Goal: Task Accomplishment & Management: Manage account settings

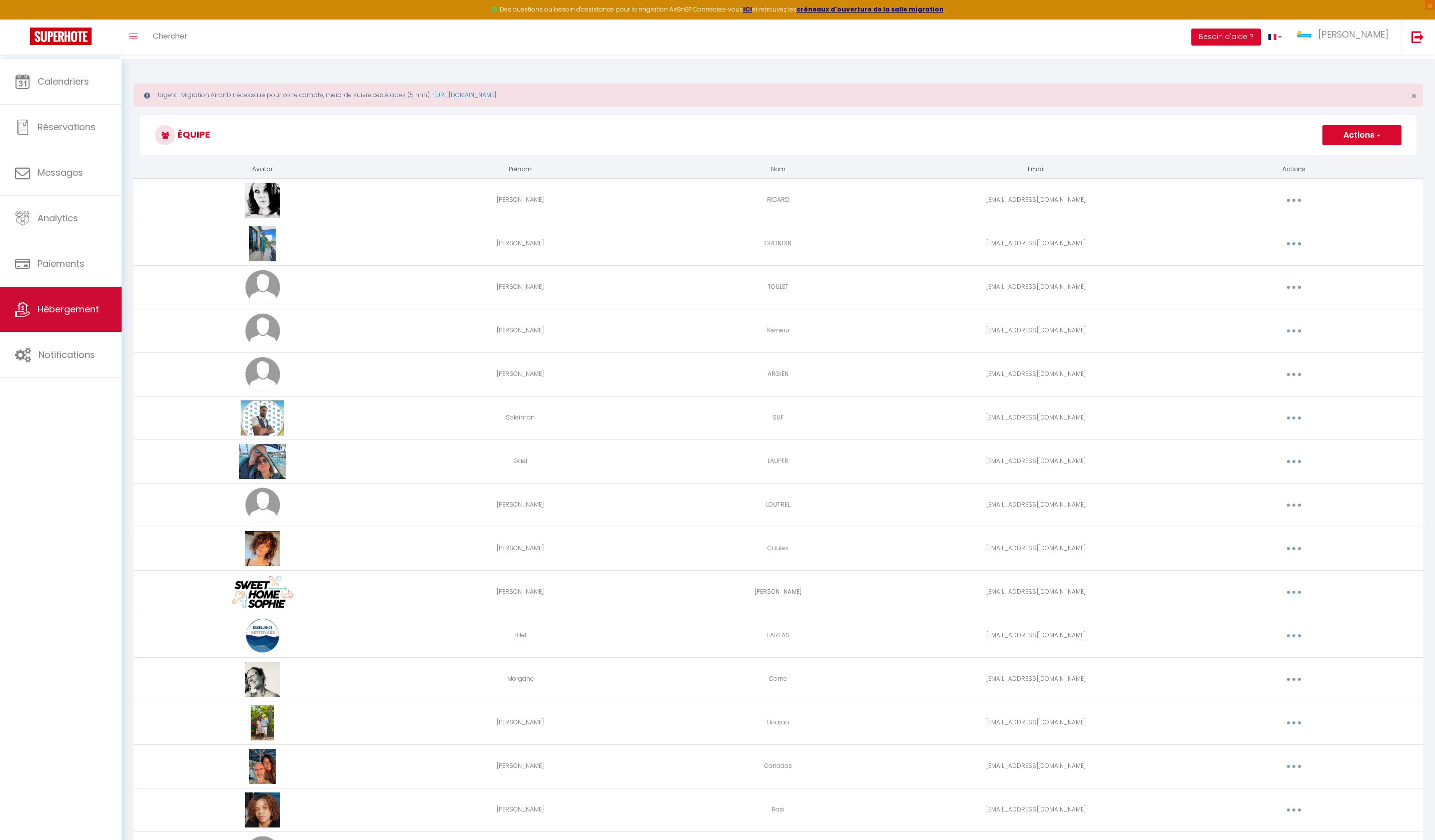
click at [67, 324] on link "Hébergement" at bounding box center [61, 309] width 121 height 45
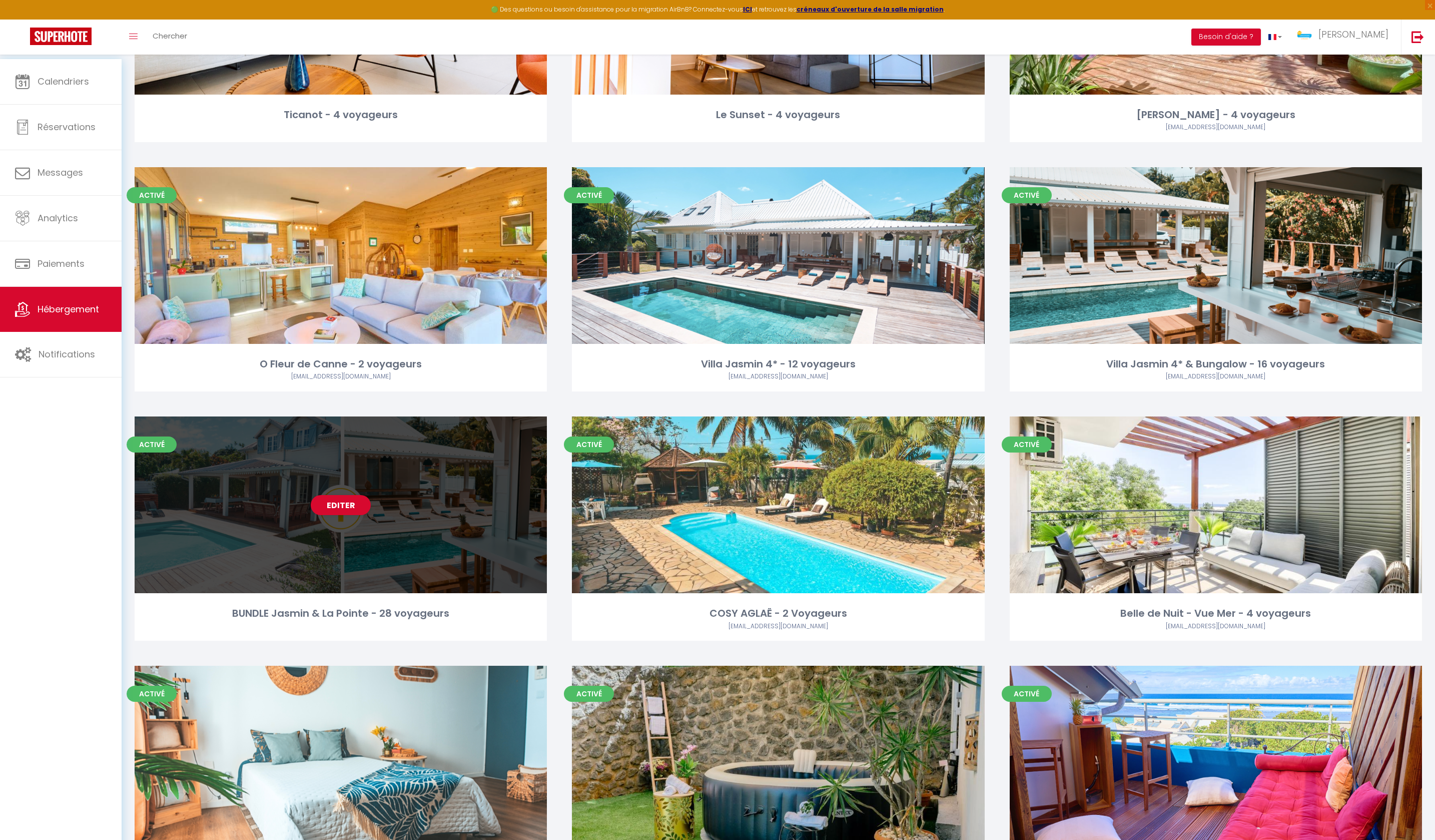
scroll to position [1001, 0]
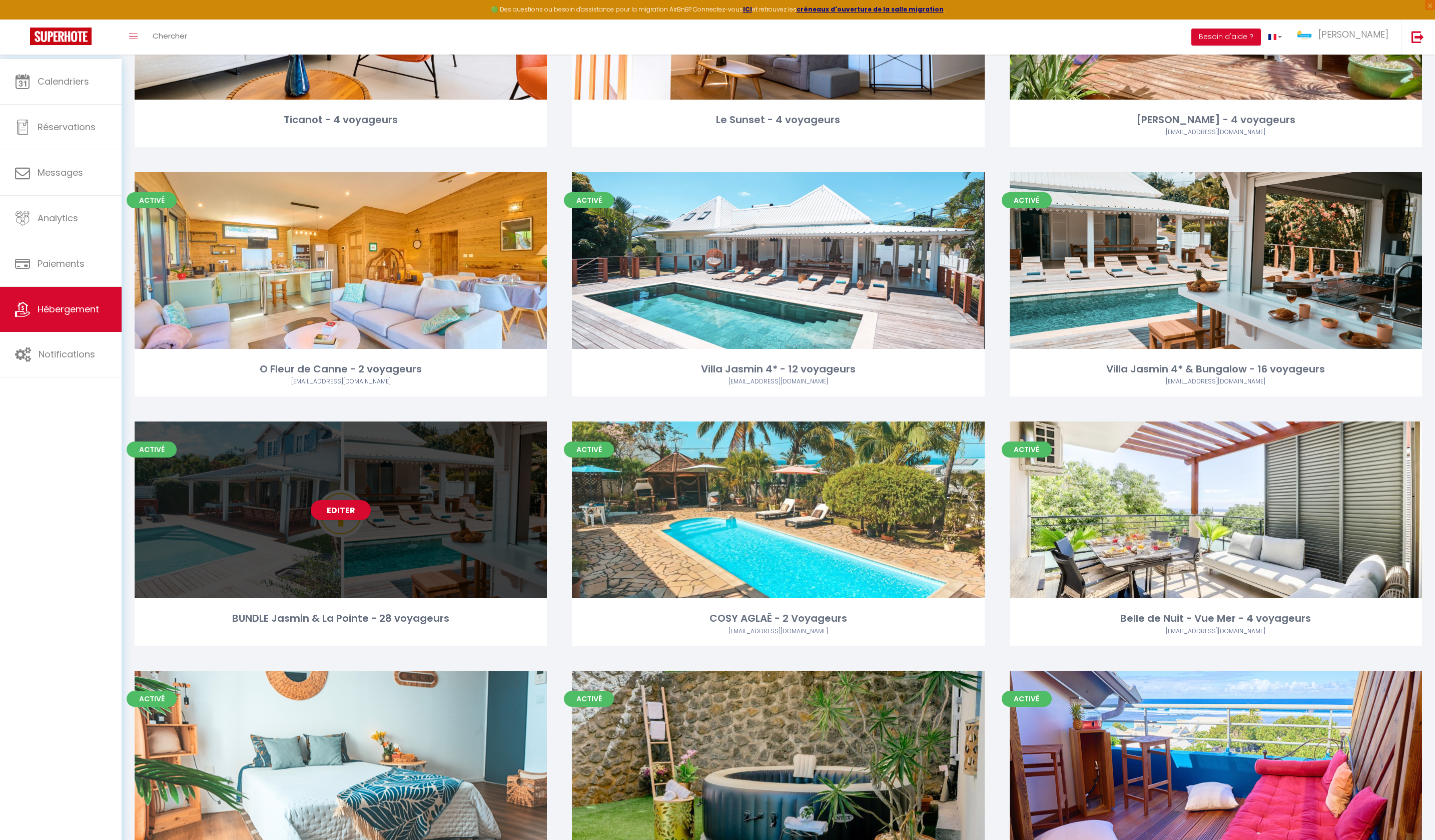
click at [408, 551] on div "Editer" at bounding box center [341, 510] width 412 height 177
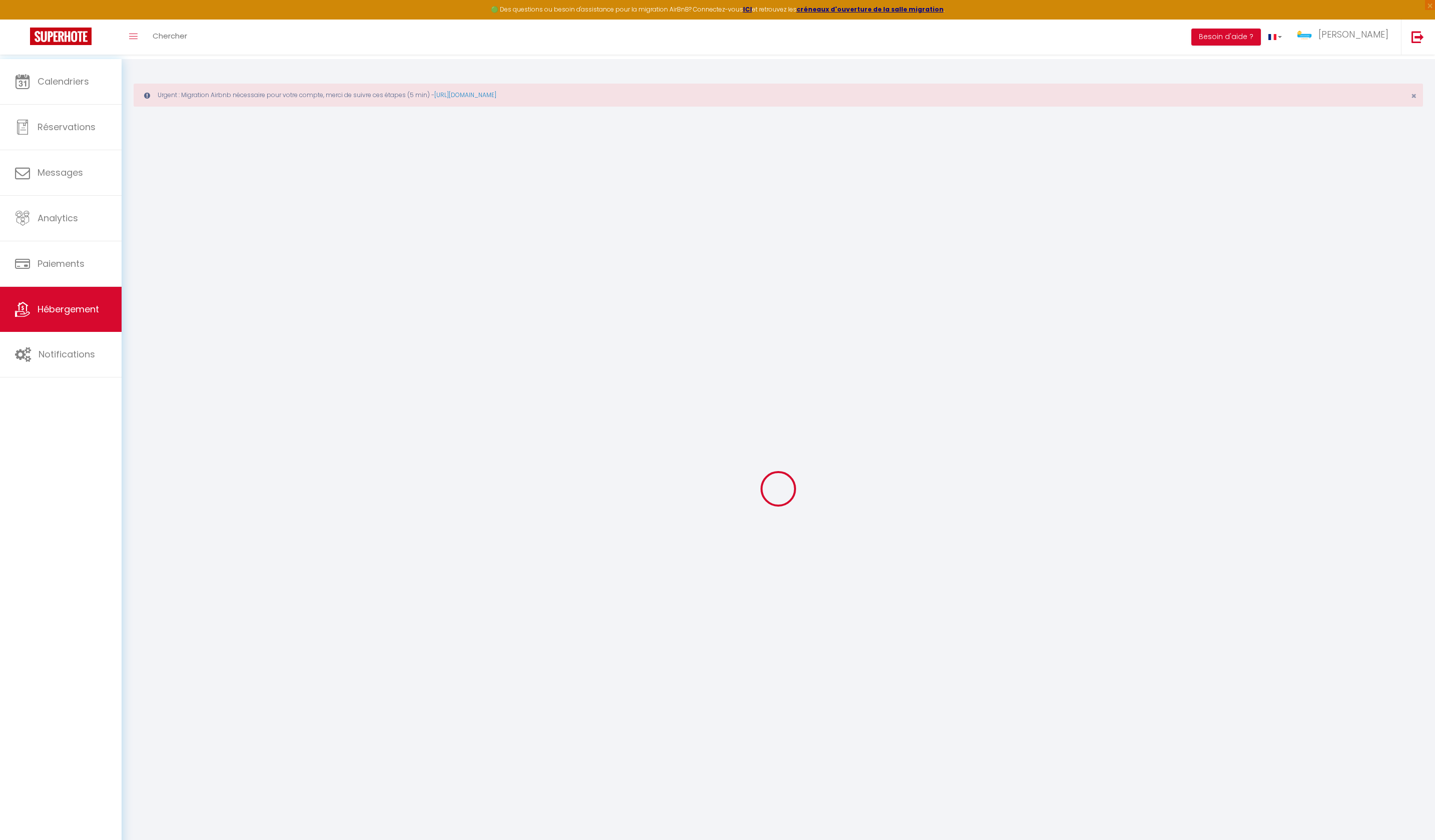
select select "+ 18 %"
select select "+ 21 %"
select select "+ 10 %"
checkbox input "false"
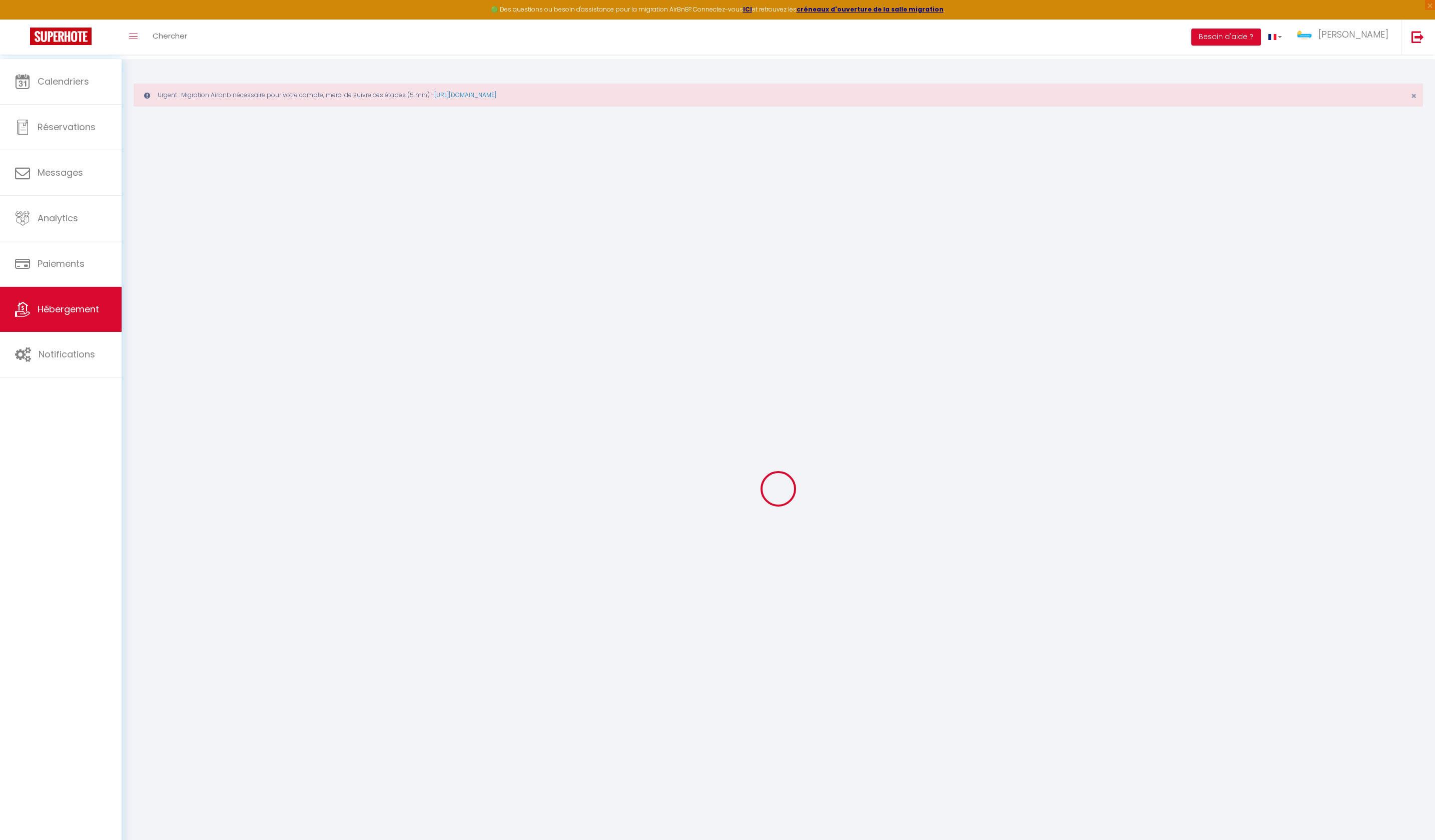
checkbox input "false"
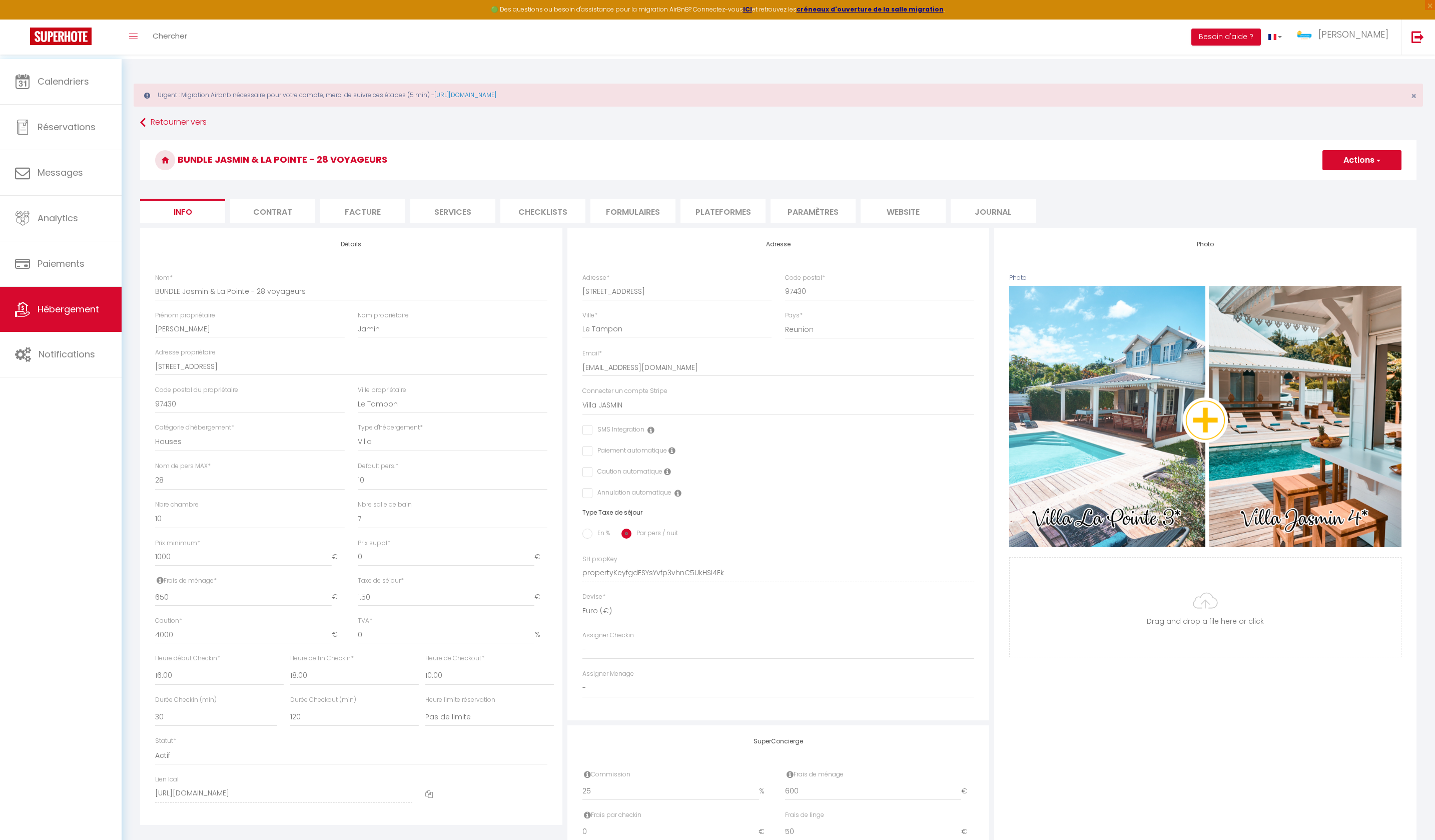
checkbox input "false"
click at [707, 212] on li "Plateformes" at bounding box center [723, 210] width 85 height 24
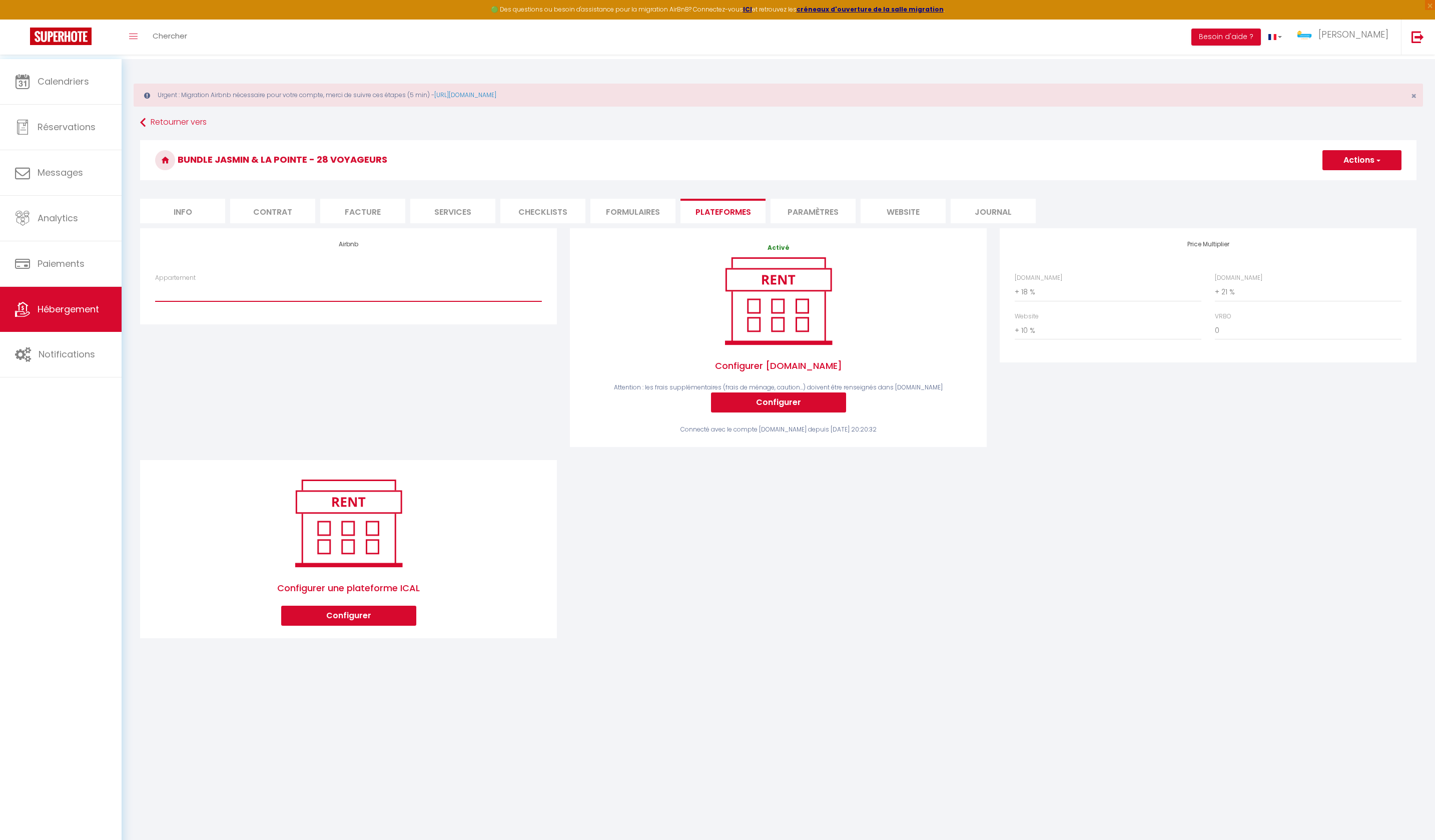
click at [304, 301] on select "8986115815 · Belle de Nuit - 4 voyageurs - [EMAIL_ADDRESS][DOMAIN_NAME] 8986117…" at bounding box center [348, 292] width 387 height 19
select select "17322-1503583169287833289"
click at [1358, 164] on button "Actions" at bounding box center [1362, 160] width 79 height 20
click at [1360, 186] on link "Enregistrer" at bounding box center [1362, 183] width 79 height 13
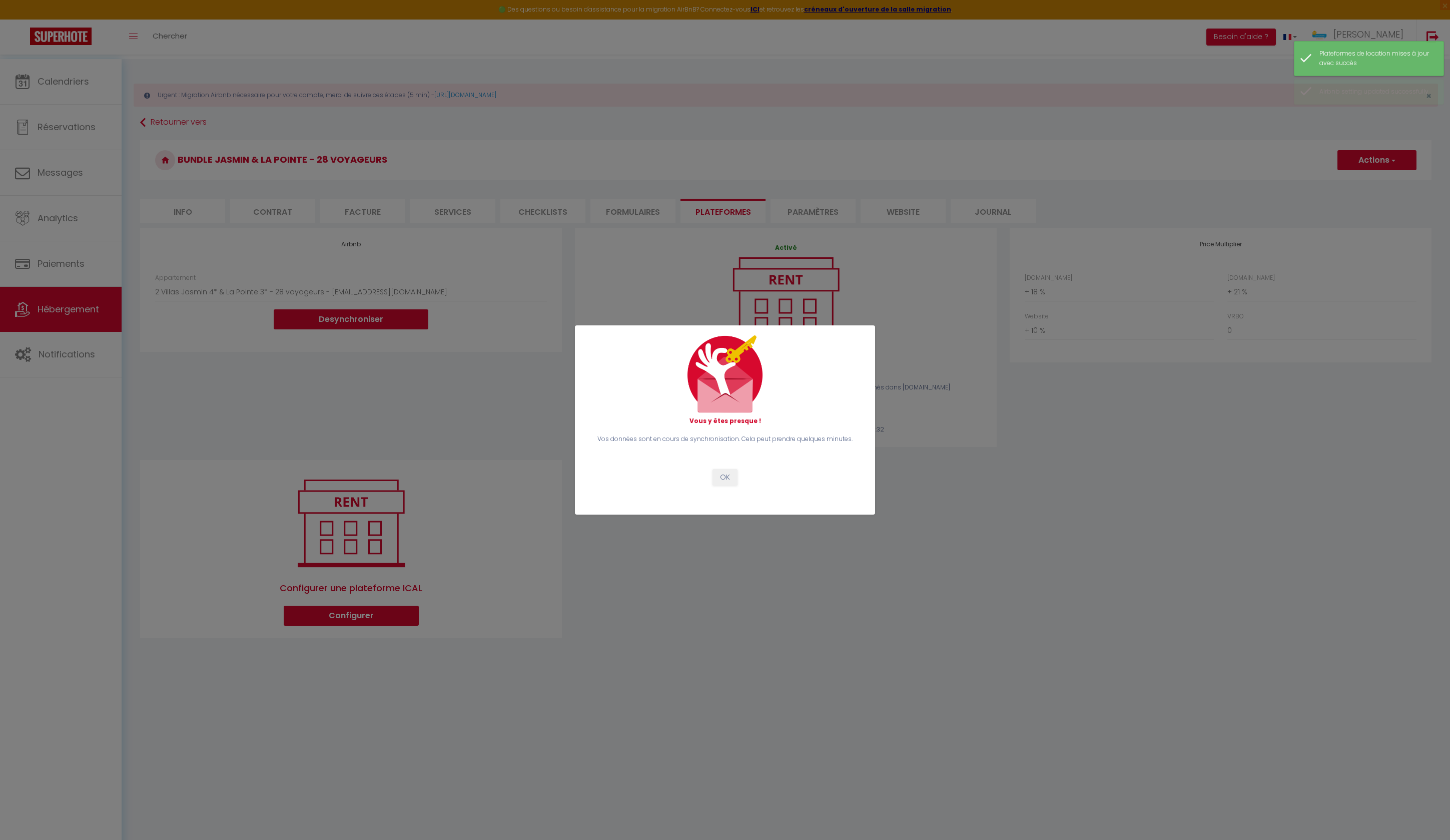
click at [722, 486] on button "OK" at bounding box center [725, 477] width 25 height 17
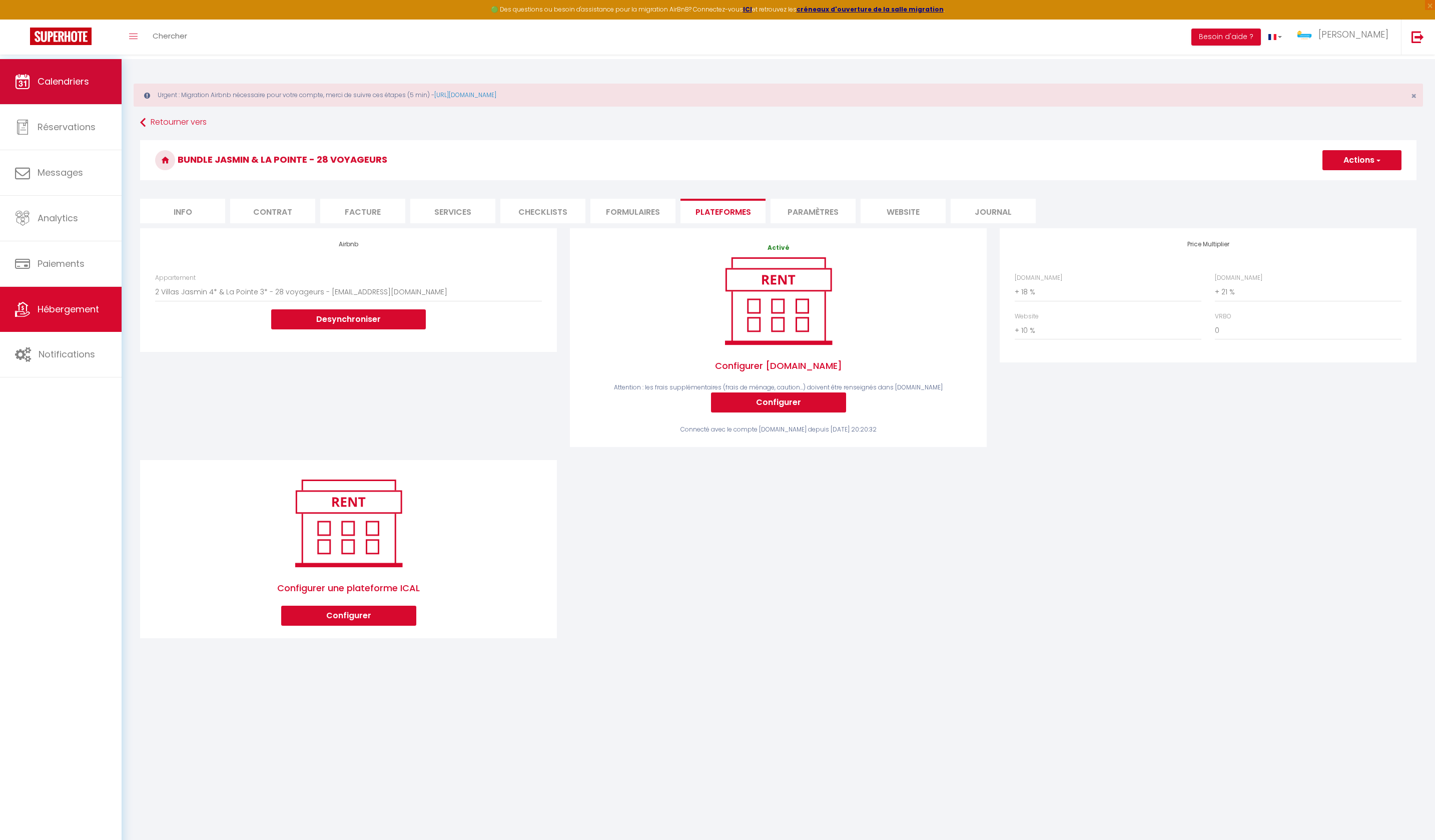
click at [59, 95] on link "Calendriers" at bounding box center [61, 81] width 121 height 45
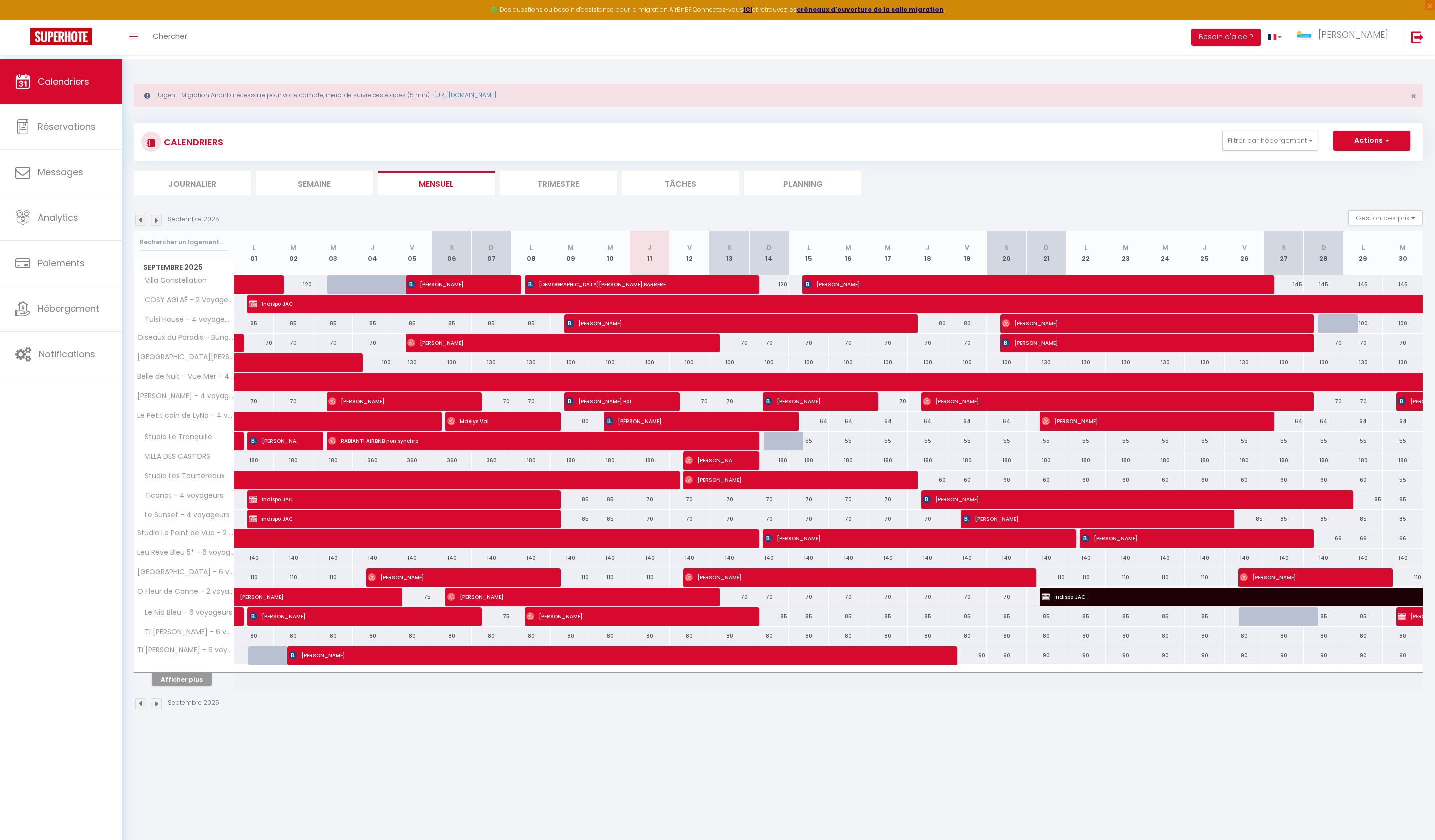
click at [202, 686] on button "Afficher plus" at bounding box center [182, 679] width 60 height 13
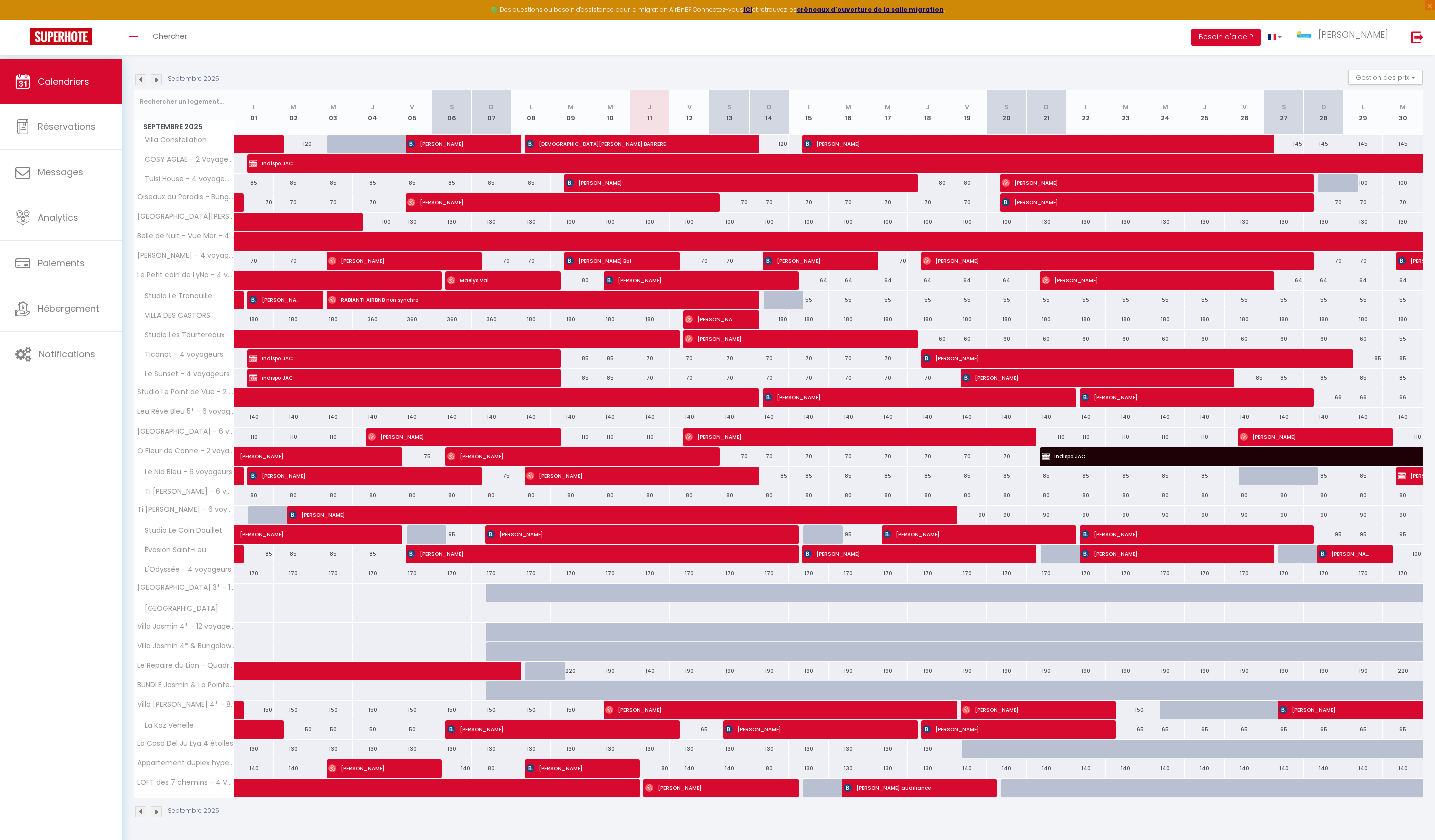
scroll to position [179, 0]
click at [44, 168] on span "Messages" at bounding box center [60, 171] width 45 height 13
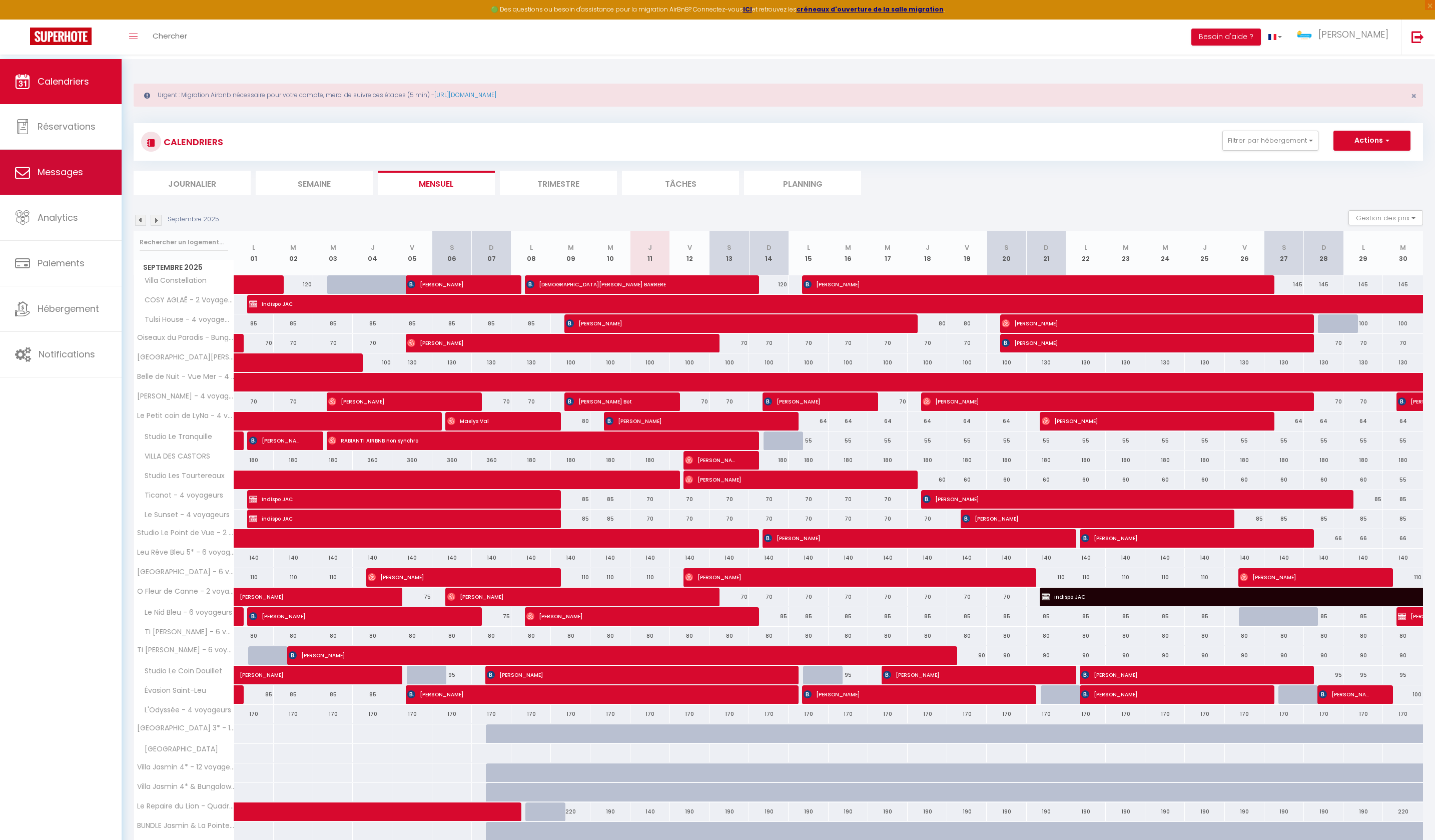
select select "message"
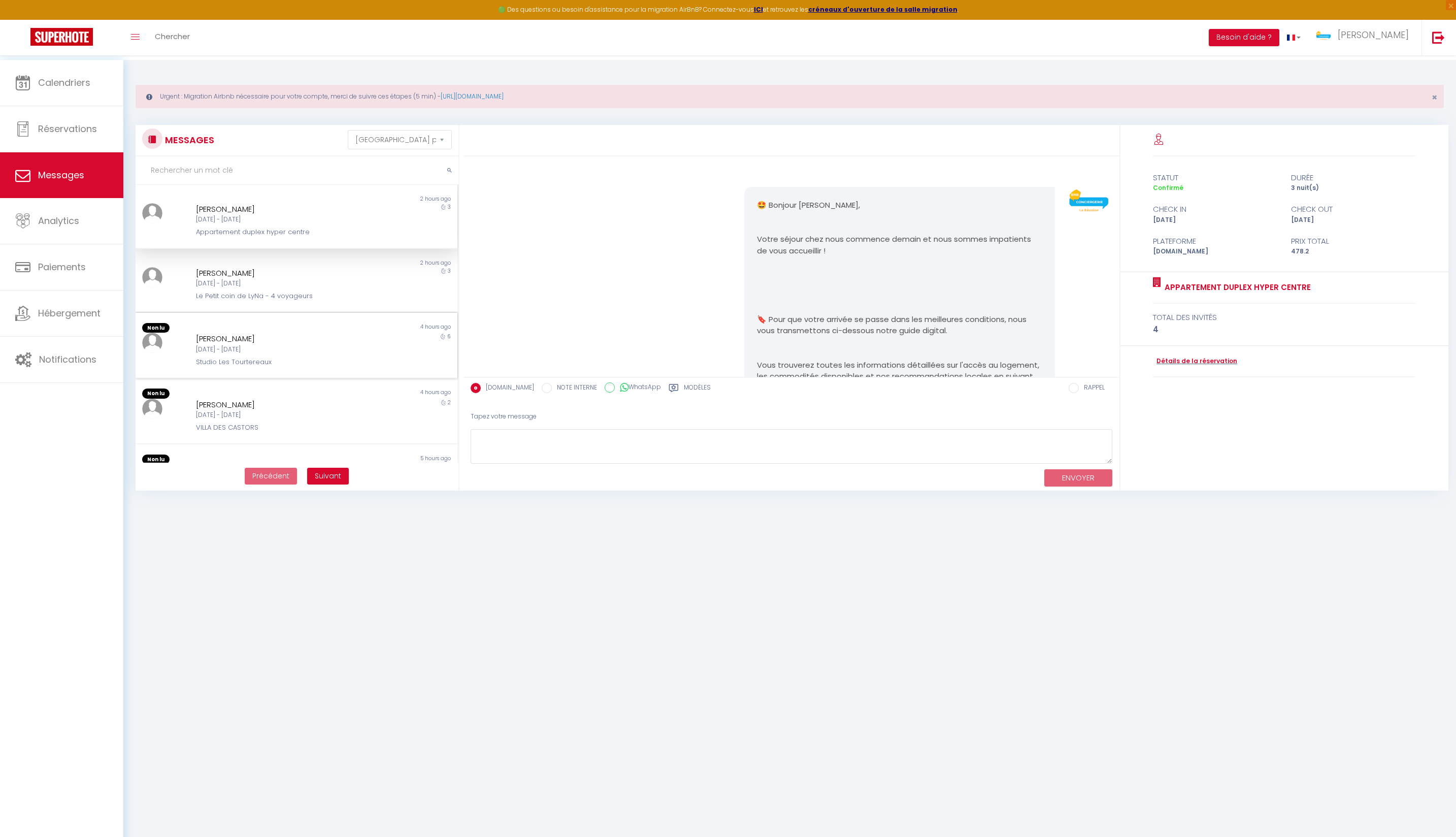
scroll to position [1982, 0]
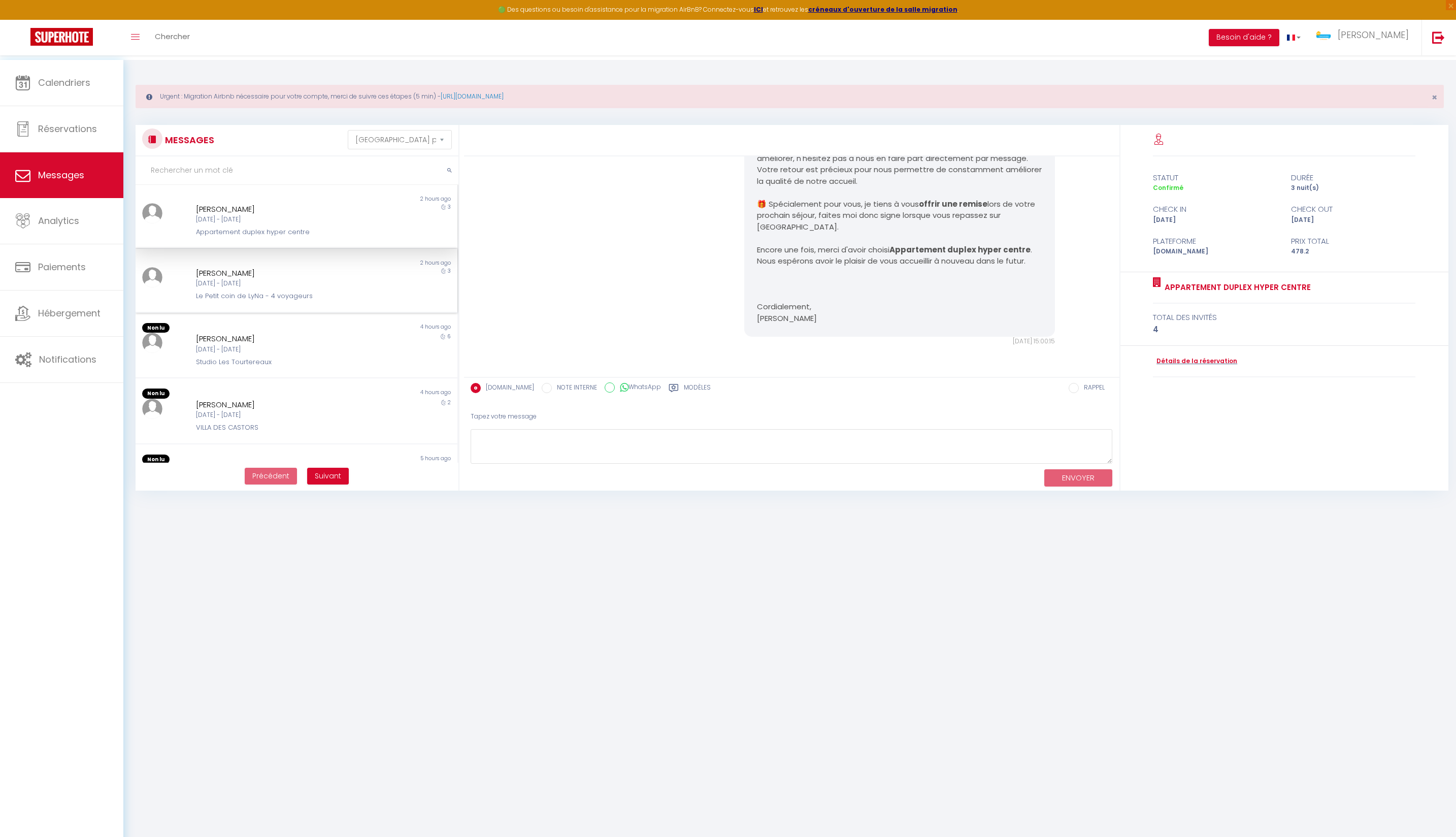
click at [316, 288] on div "[DATE] - [DATE]" at bounding box center [283, 283] width 174 height 10
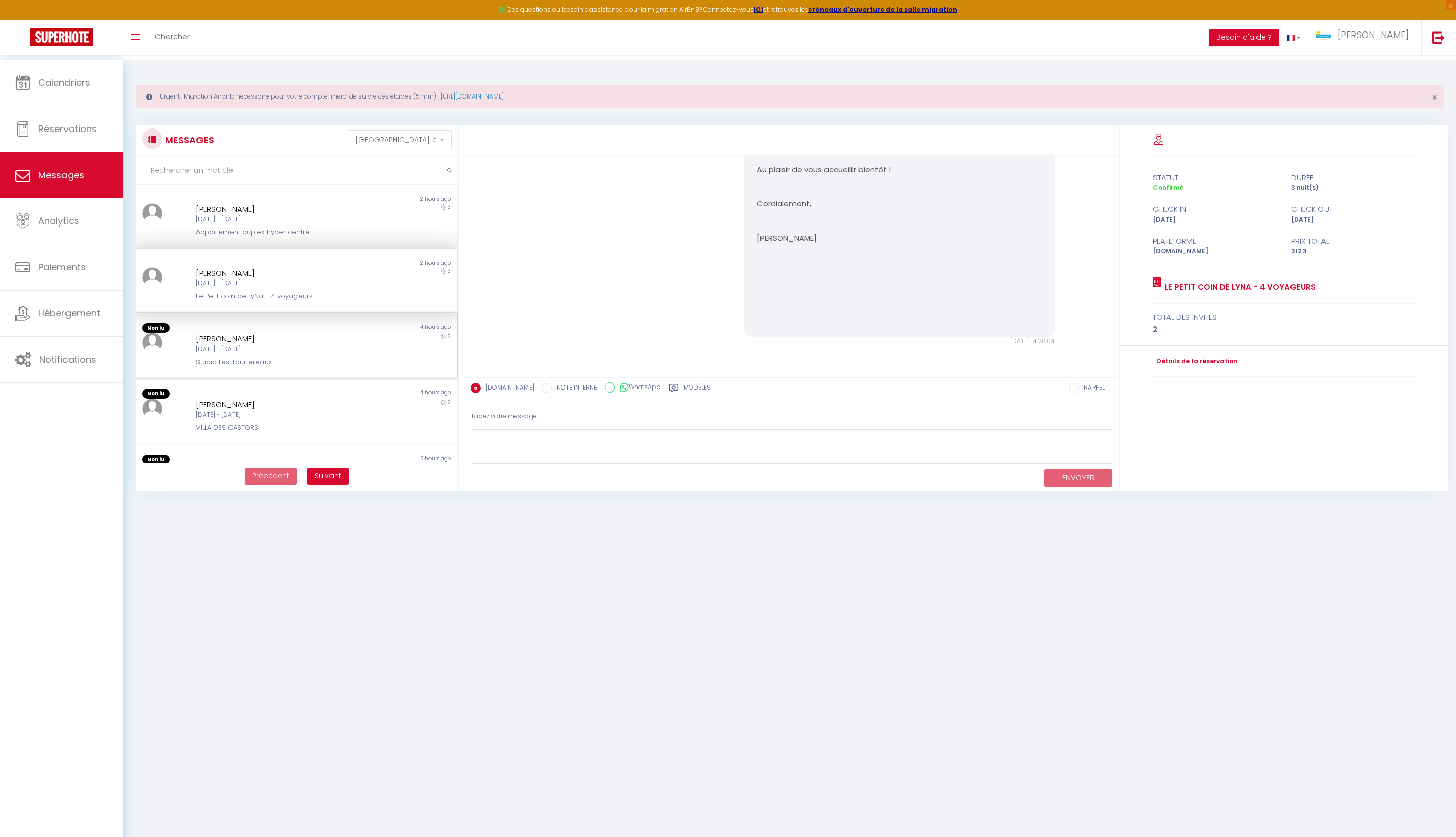
click at [316, 345] on div "[PERSON_NAME]" at bounding box center [283, 339] width 174 height 12
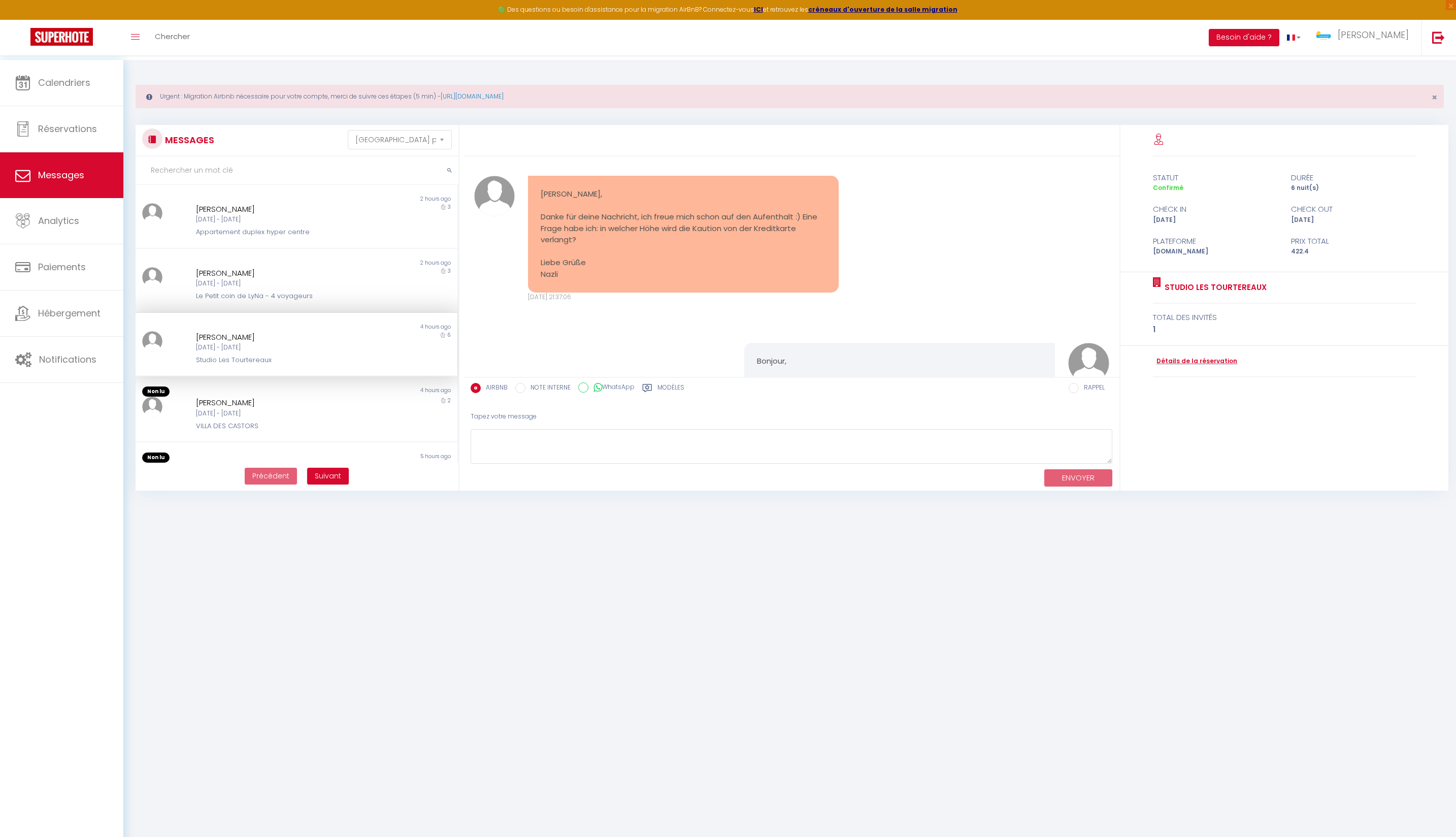
scroll to position [2279, 0]
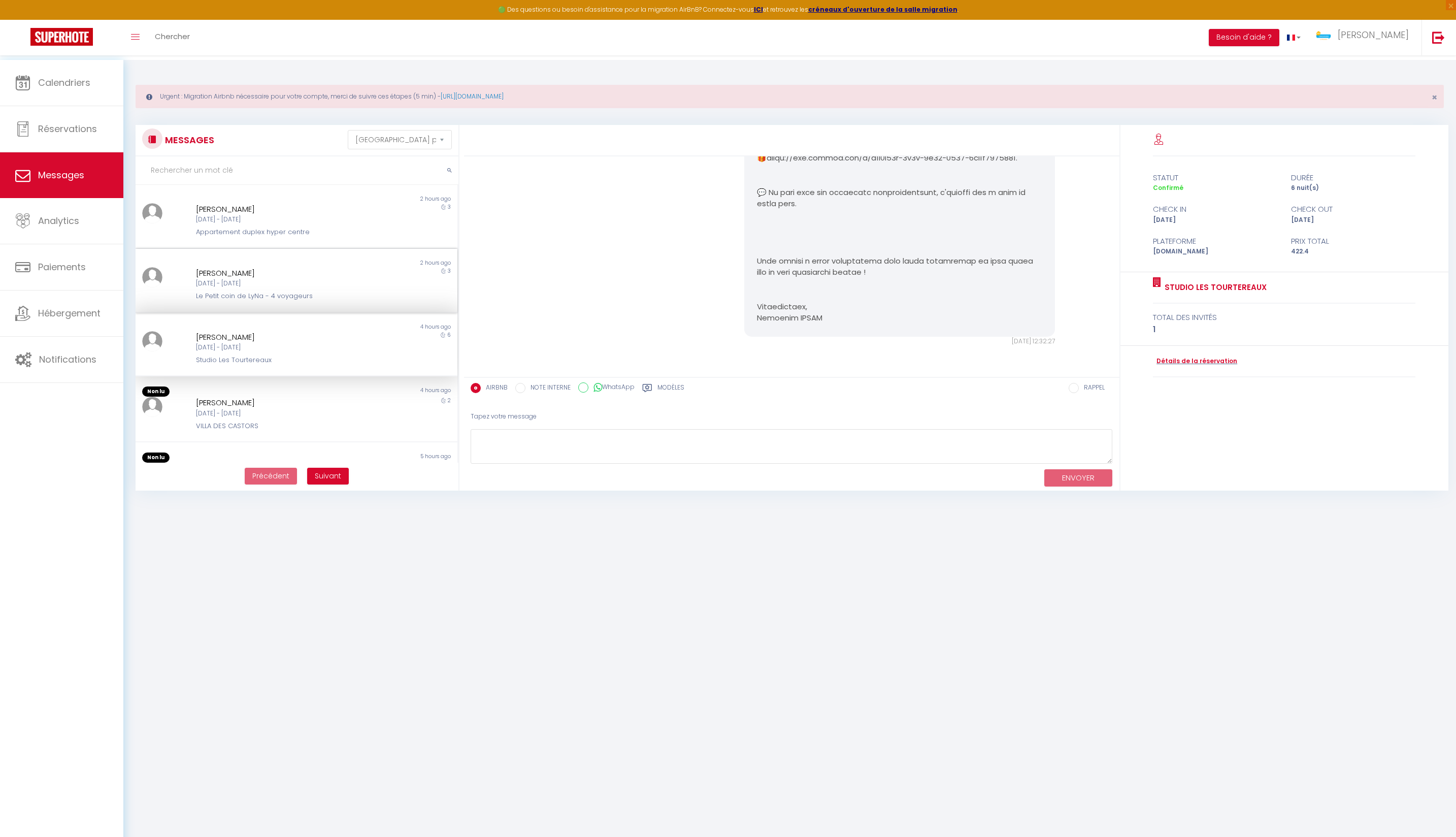
click at [312, 301] on div "Le Petit coin de LyNa - 4 voyageurs" at bounding box center [283, 296] width 174 height 10
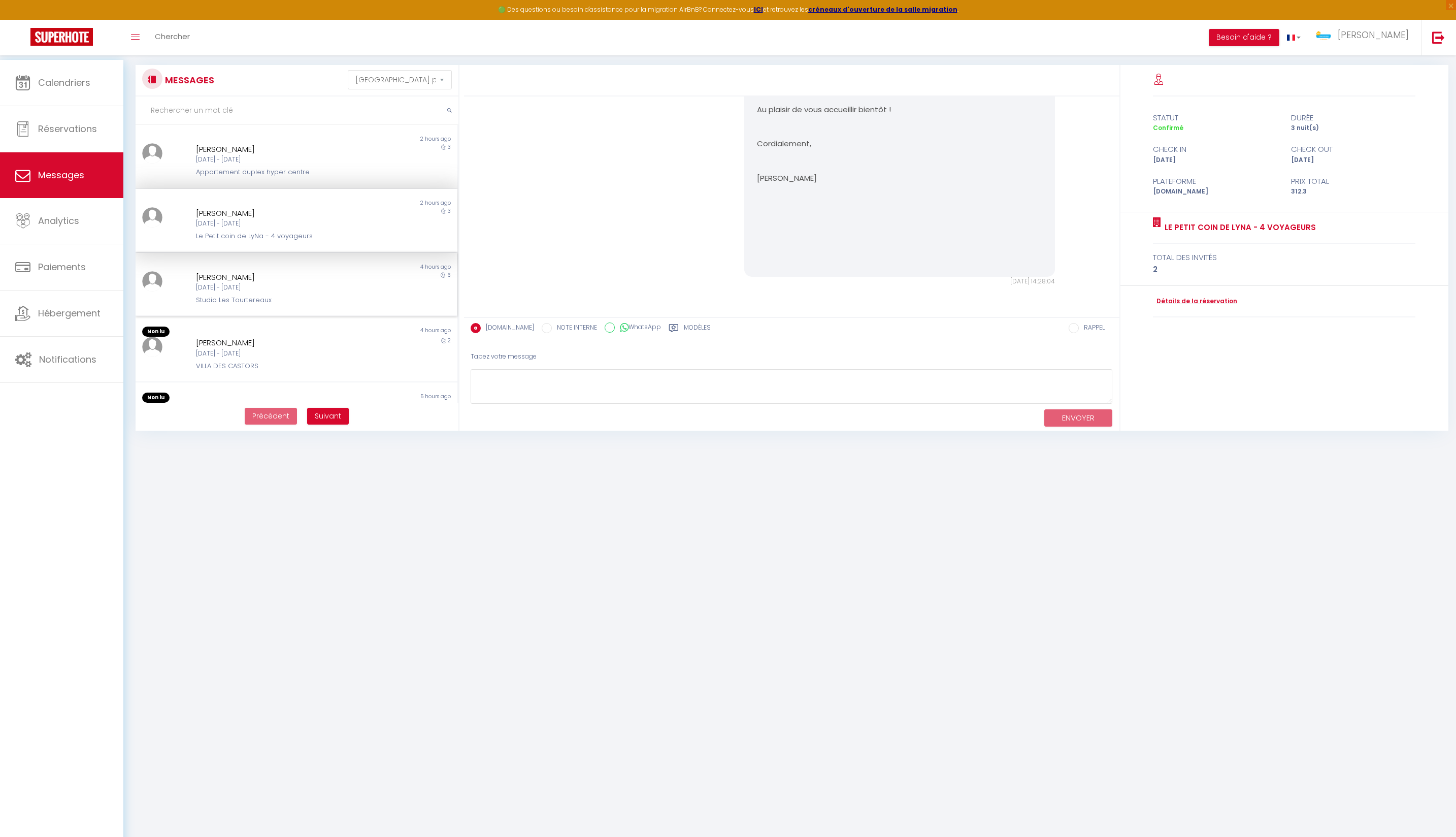
scroll to position [75, 0]
click at [278, 293] on div "[DATE] - [DATE]" at bounding box center [283, 288] width 174 height 10
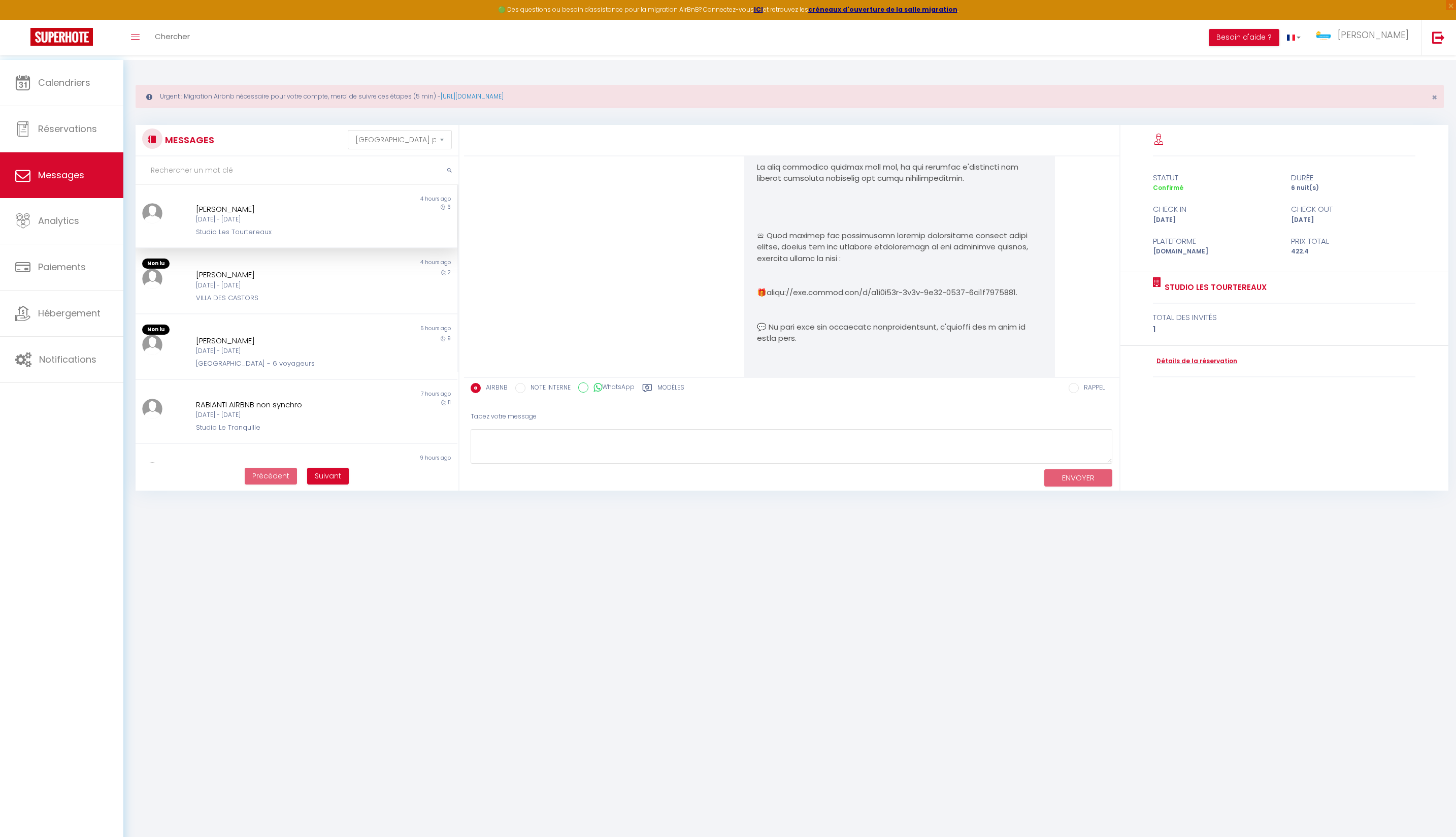
scroll to position [0, 1]
click at [342, 269] on div "4 hours ago" at bounding box center [377, 264] width 161 height 10
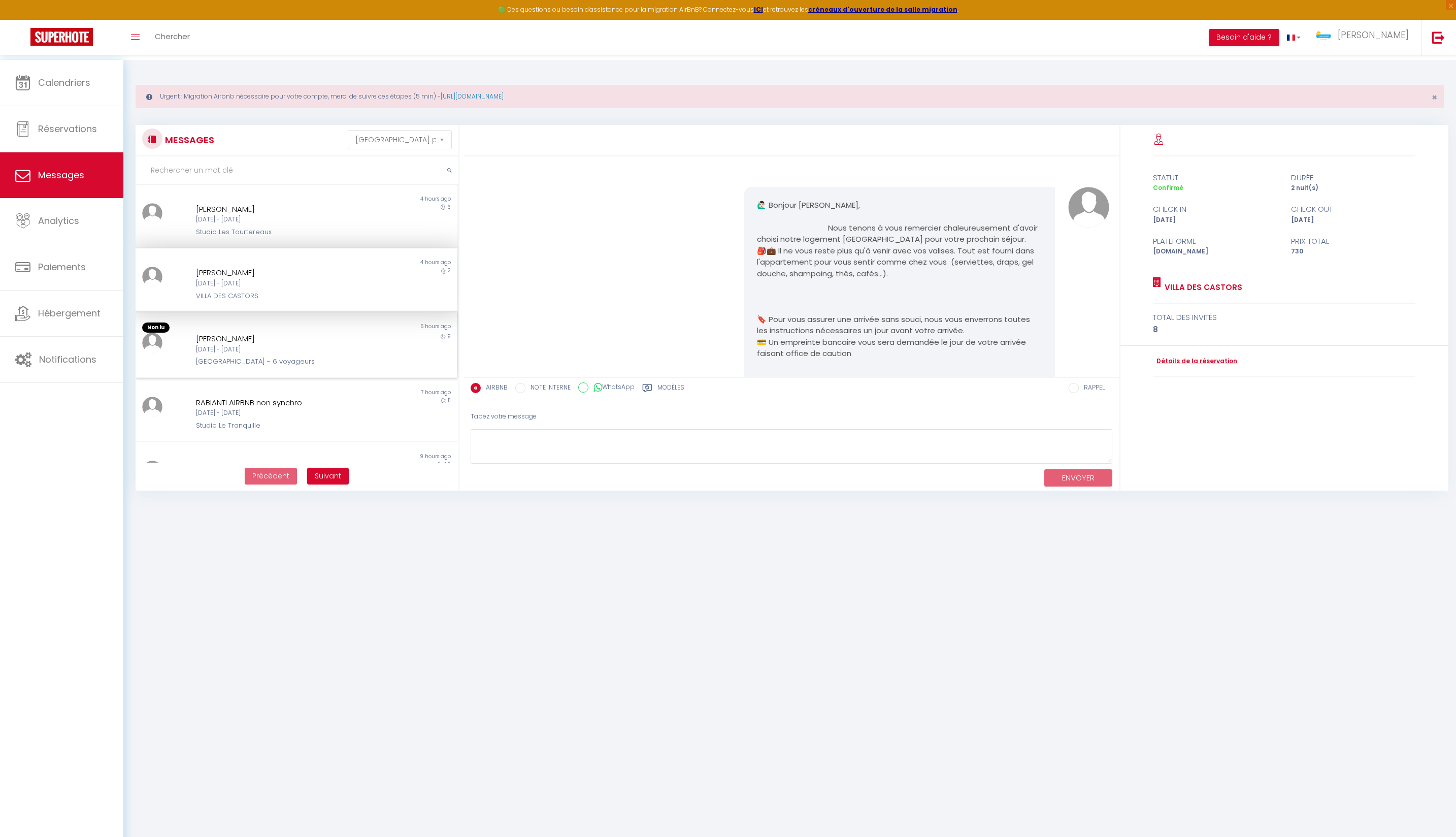
click at [300, 355] on div "[DATE] - [DATE]" at bounding box center [283, 350] width 174 height 10
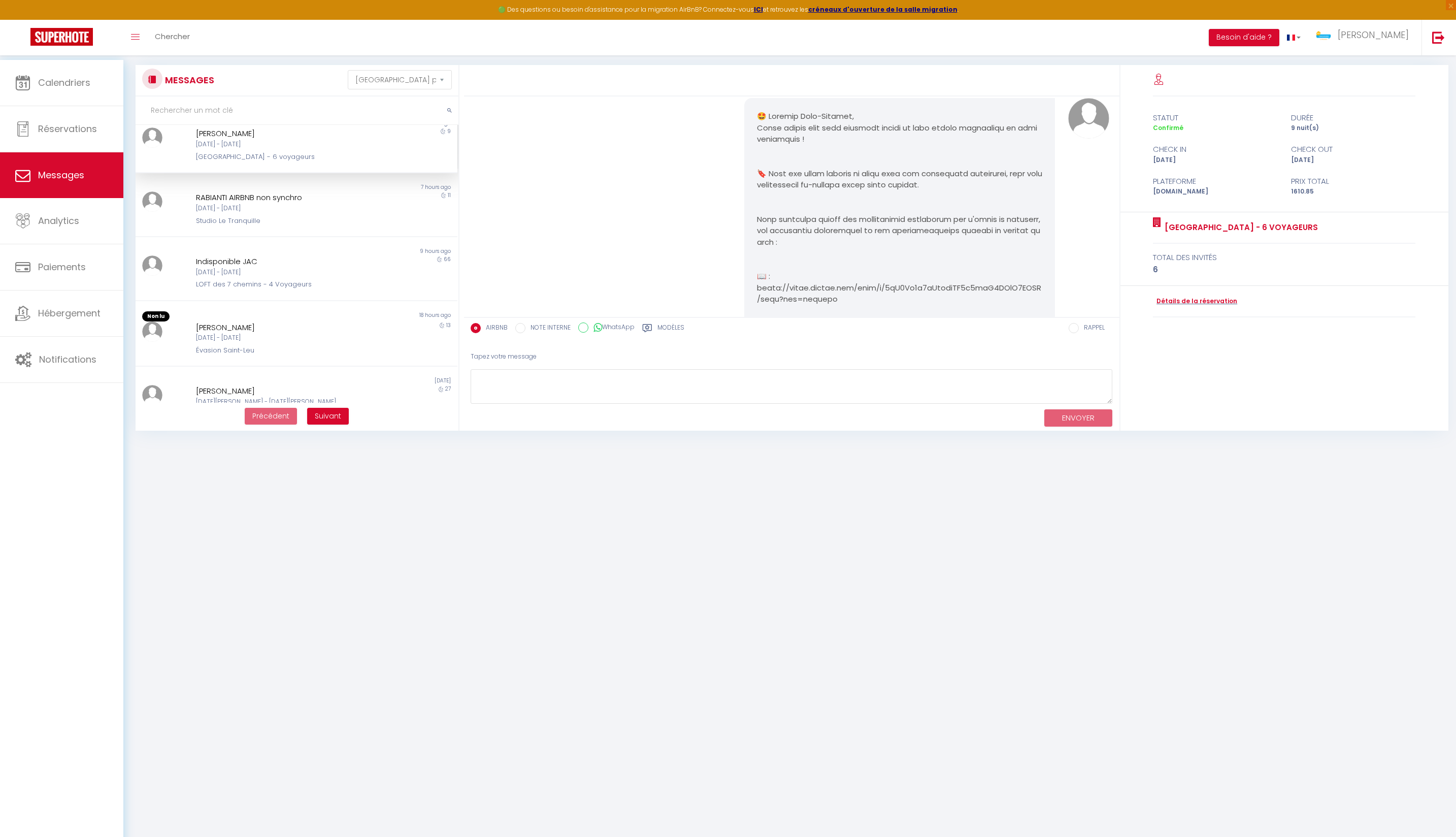
scroll to position [275, 0]
click at [316, 222] on div "Studio Le Tranquille" at bounding box center [283, 217] width 174 height 10
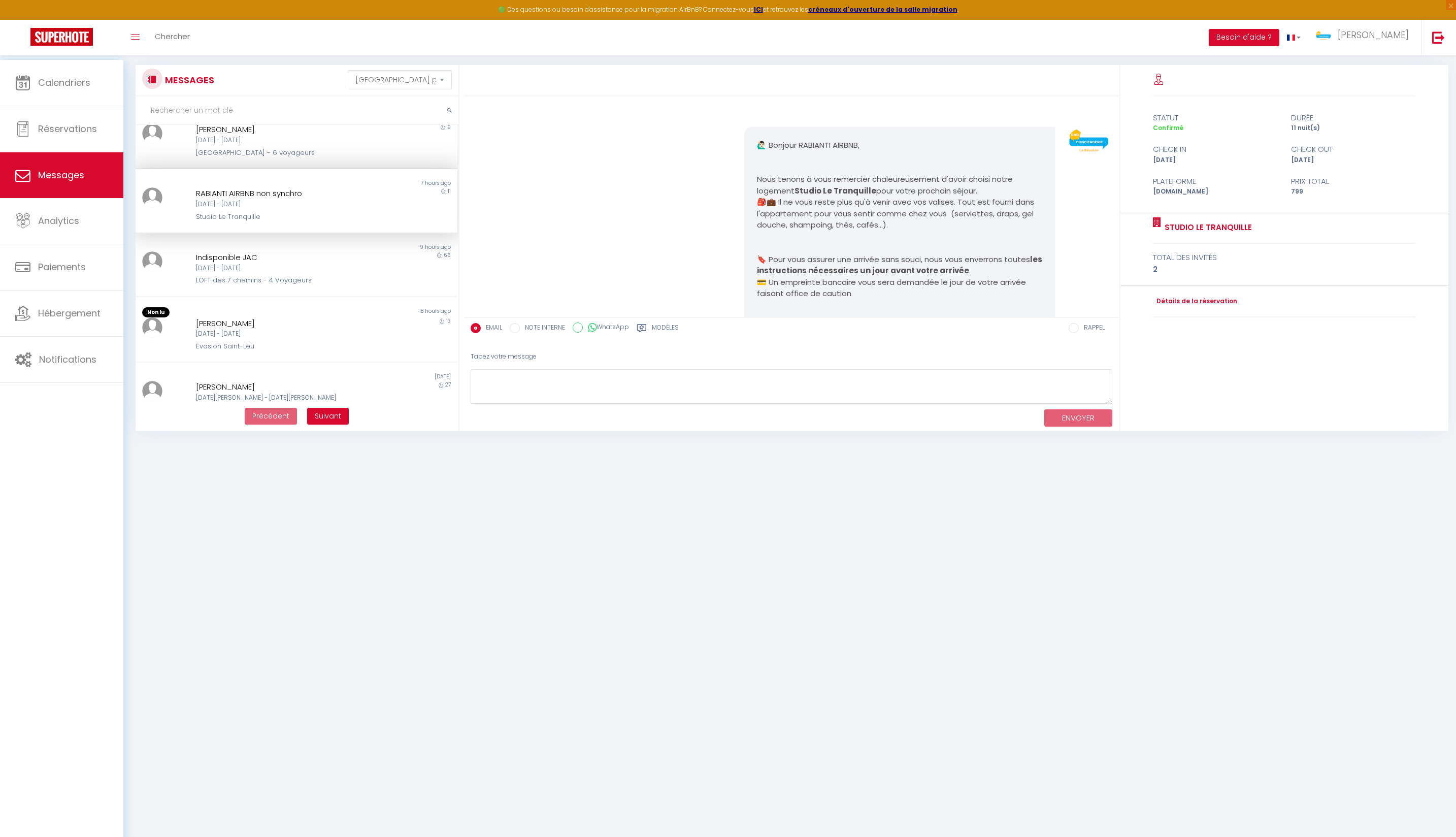
scroll to position [35, 1]
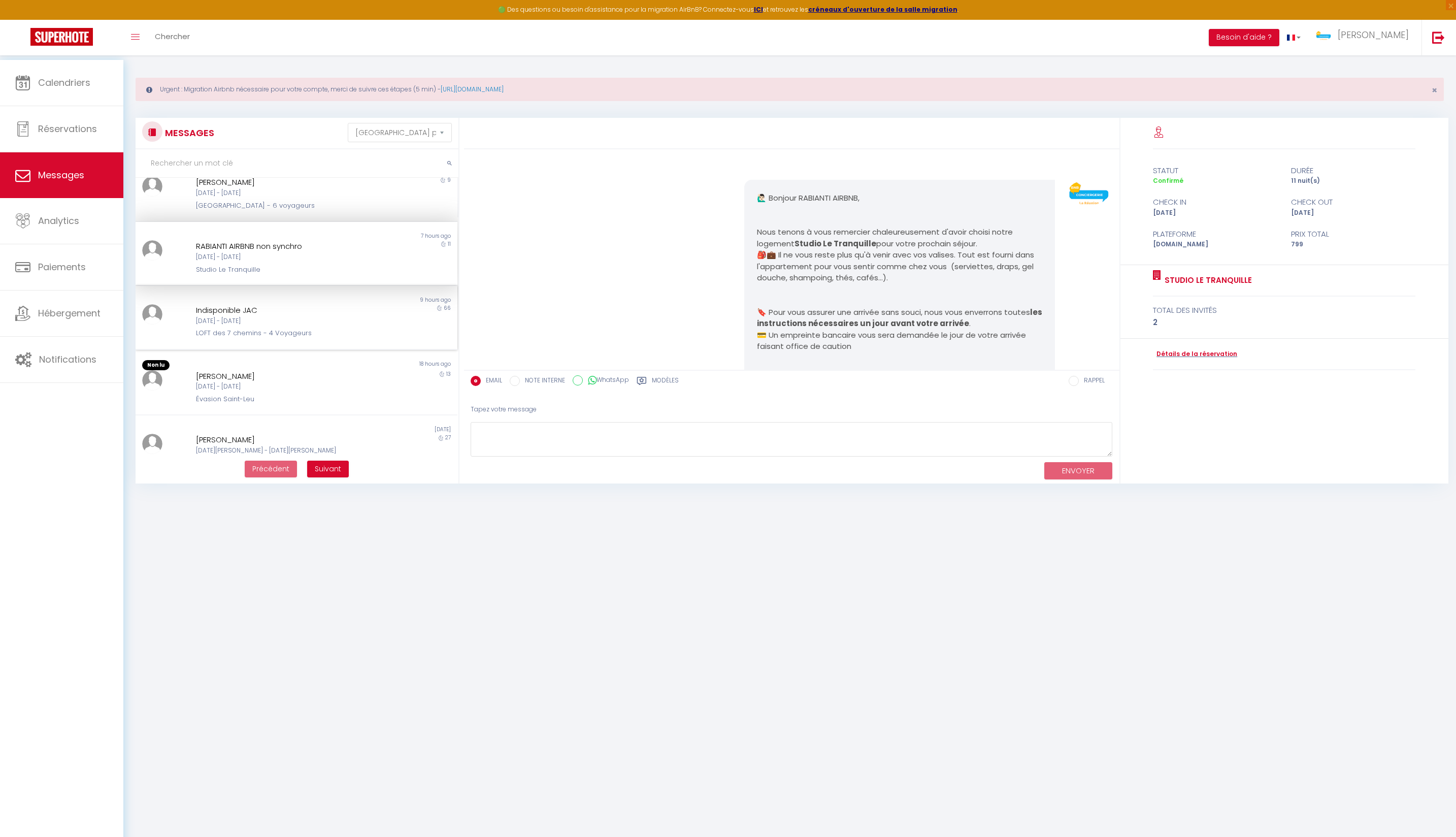
click at [334, 326] on div "[DATE] - [DATE]" at bounding box center [283, 321] width 174 height 10
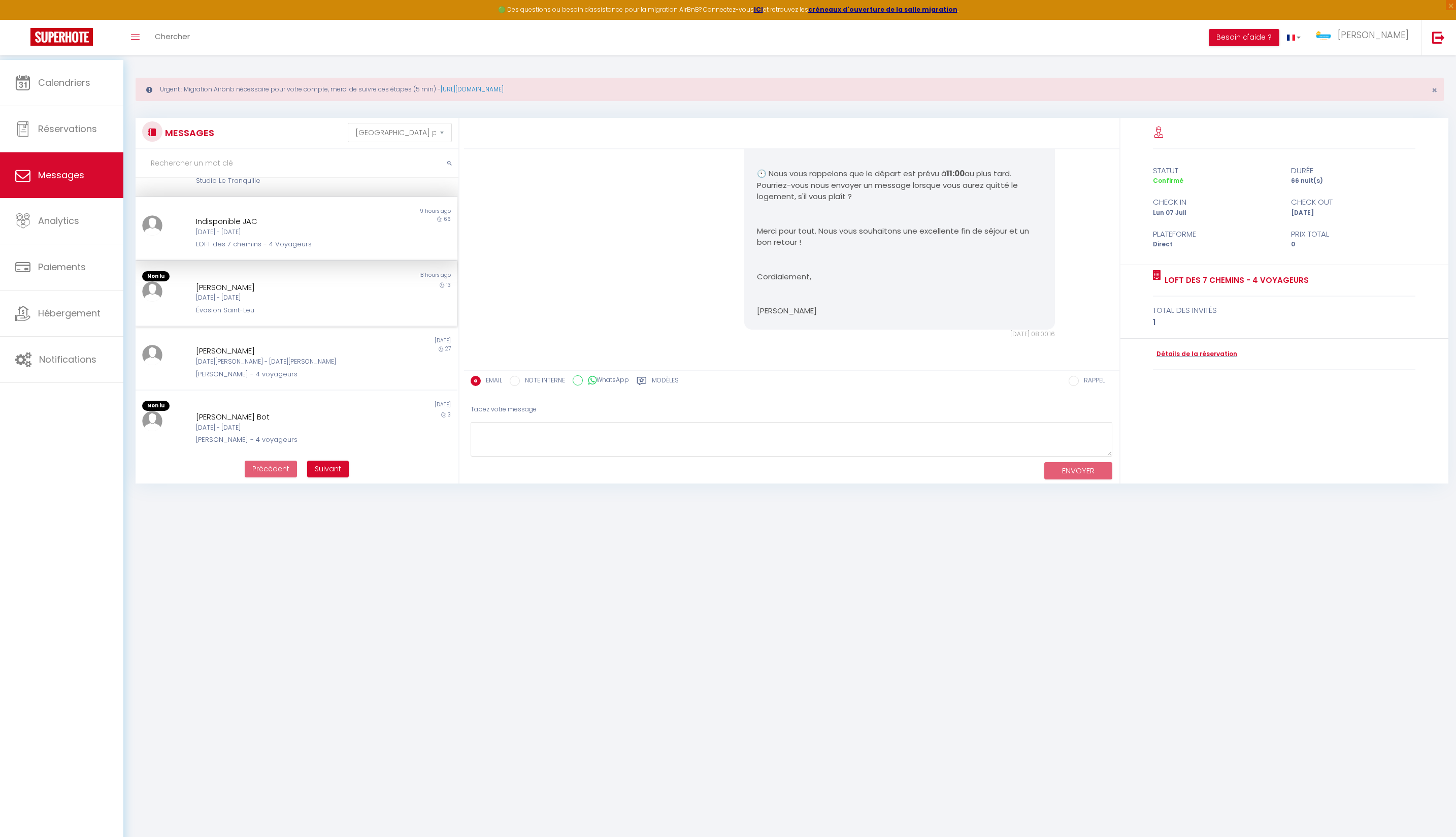
click at [314, 315] on div "Évasion Saint-Leu" at bounding box center [283, 311] width 174 height 10
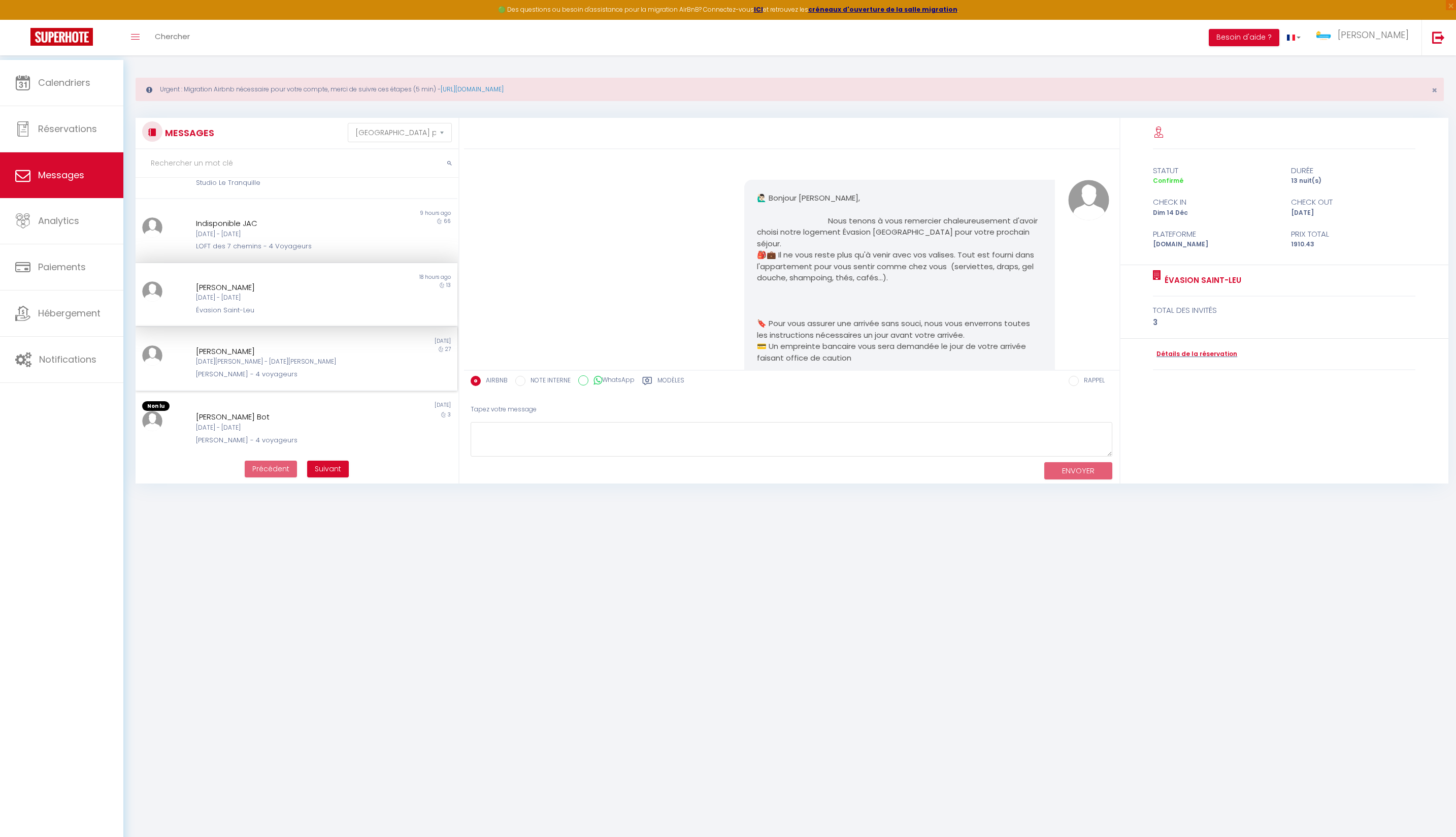
click at [271, 346] on div "[PERSON_NAME]" at bounding box center [283, 352] width 174 height 12
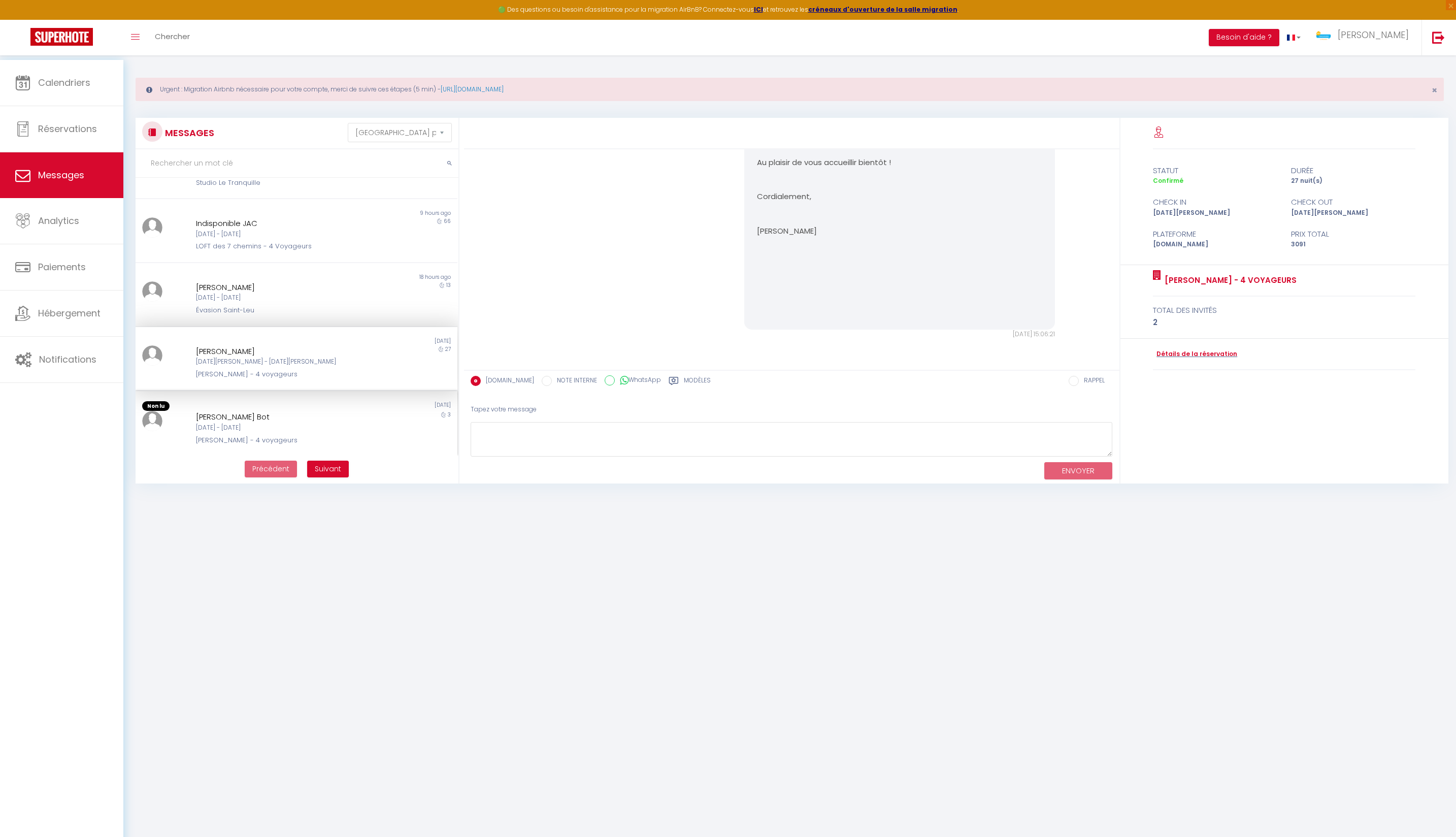
click at [284, 440] on div "[PERSON_NAME] - 4 voyageurs" at bounding box center [283, 440] width 174 height 10
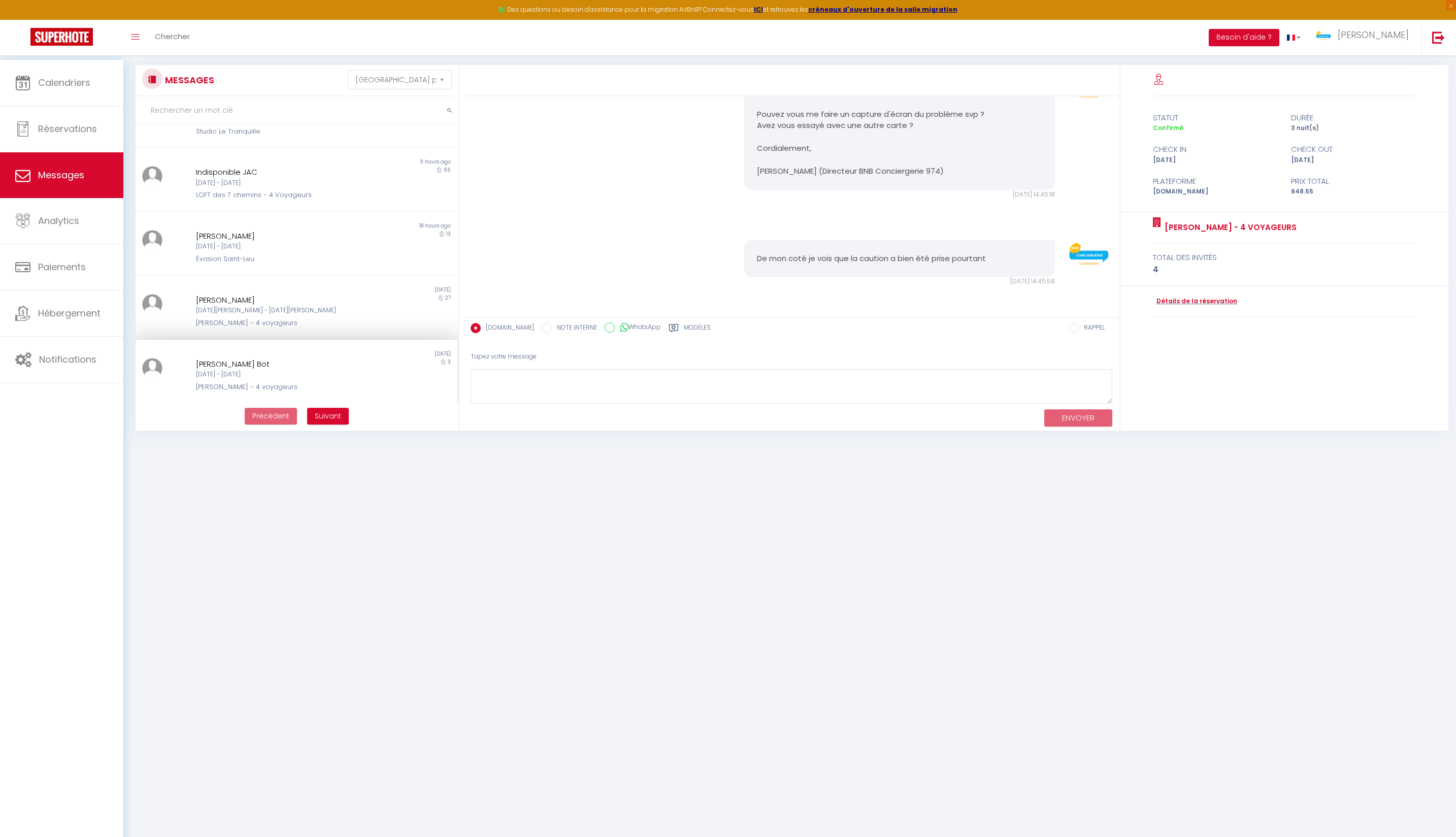
scroll to position [75, 1]
click at [88, 223] on link "Analytics" at bounding box center [62, 221] width 123 height 46
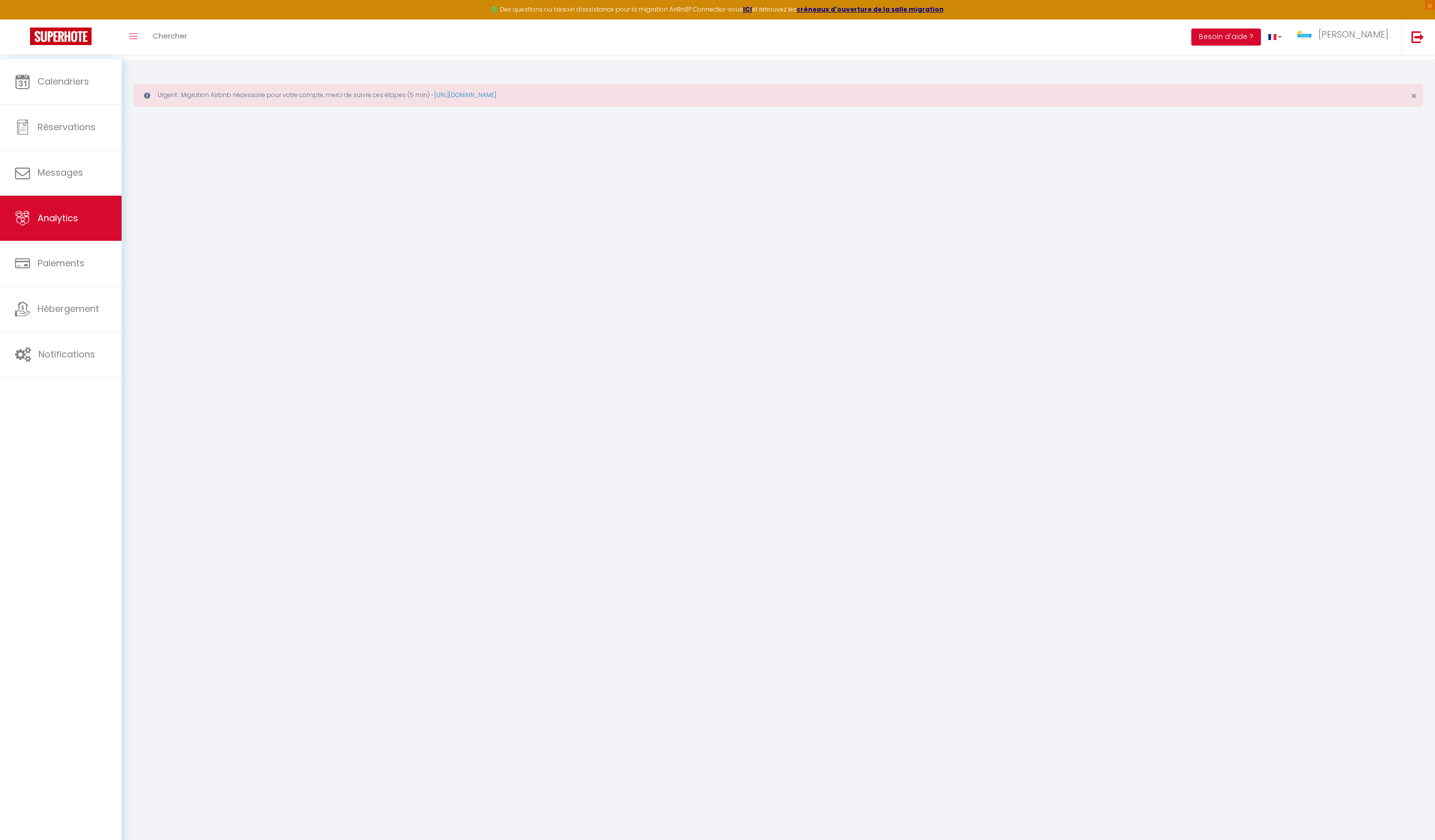
select select "2025"
select select "9"
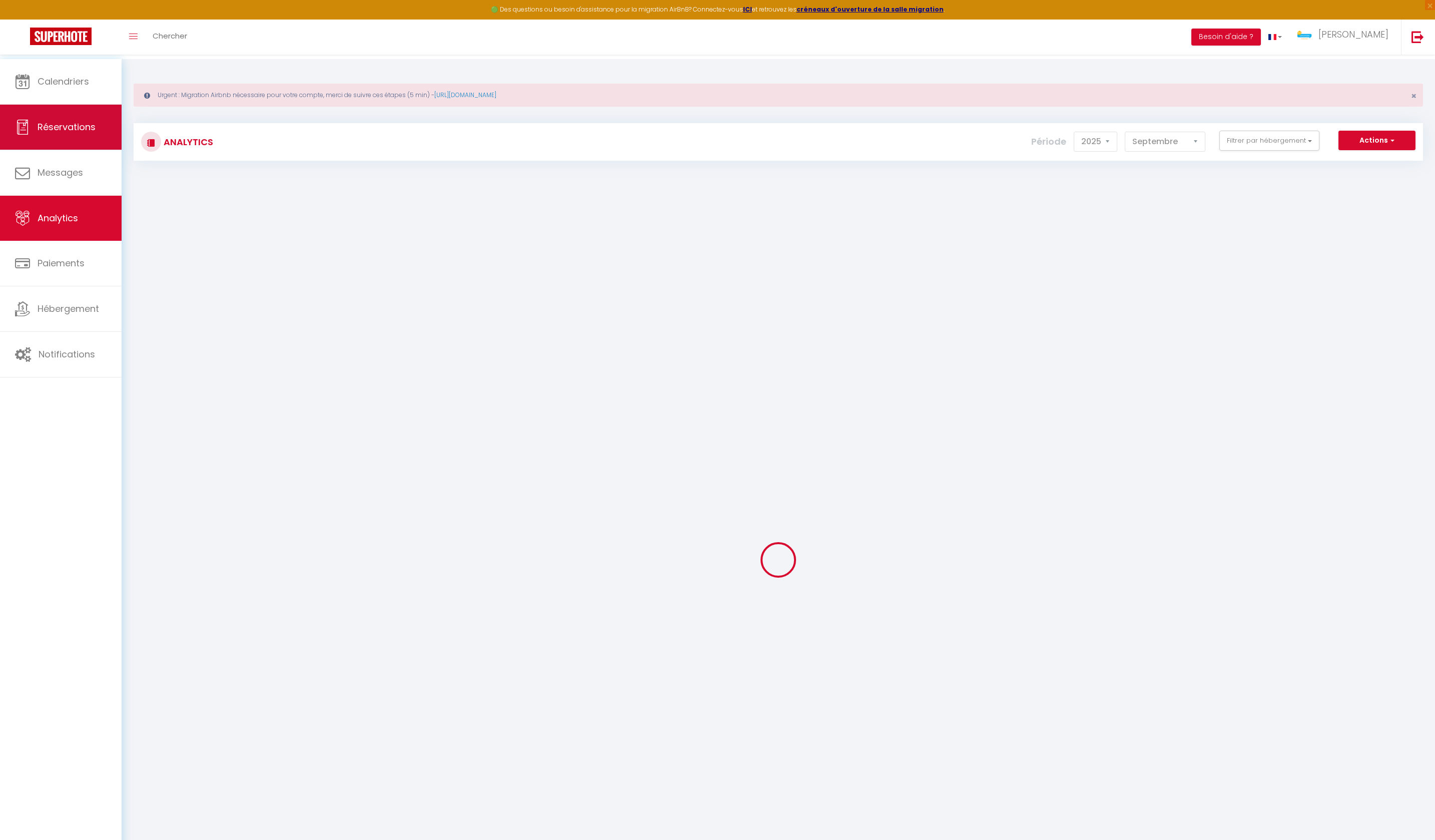
click at [85, 119] on link "Réservations" at bounding box center [61, 127] width 121 height 45
select select "not_cancelled"
